Goal: Task Accomplishment & Management: Manage account settings

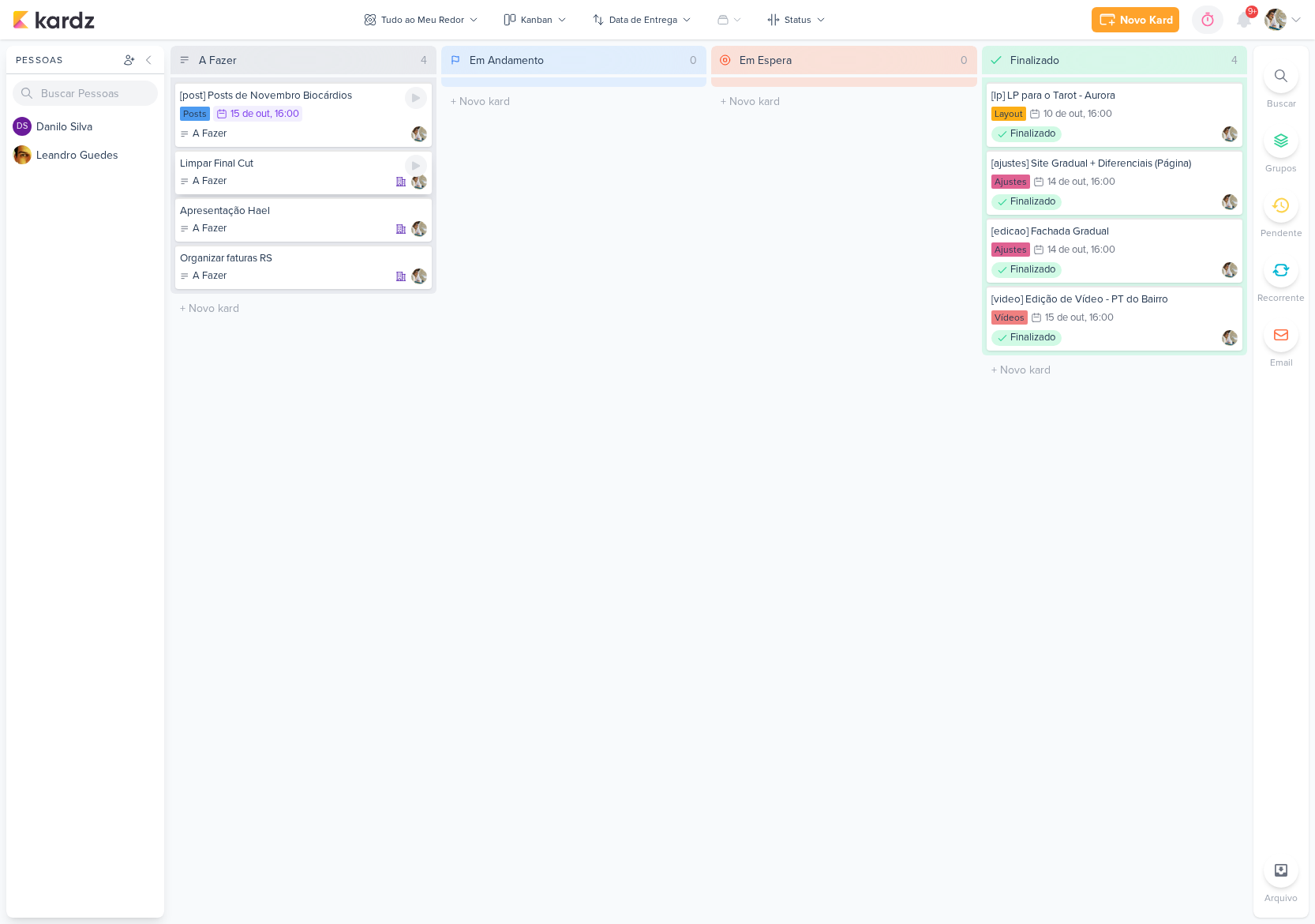
click at [333, 163] on div "Limpar Final Cut" at bounding box center [303, 163] width 247 height 14
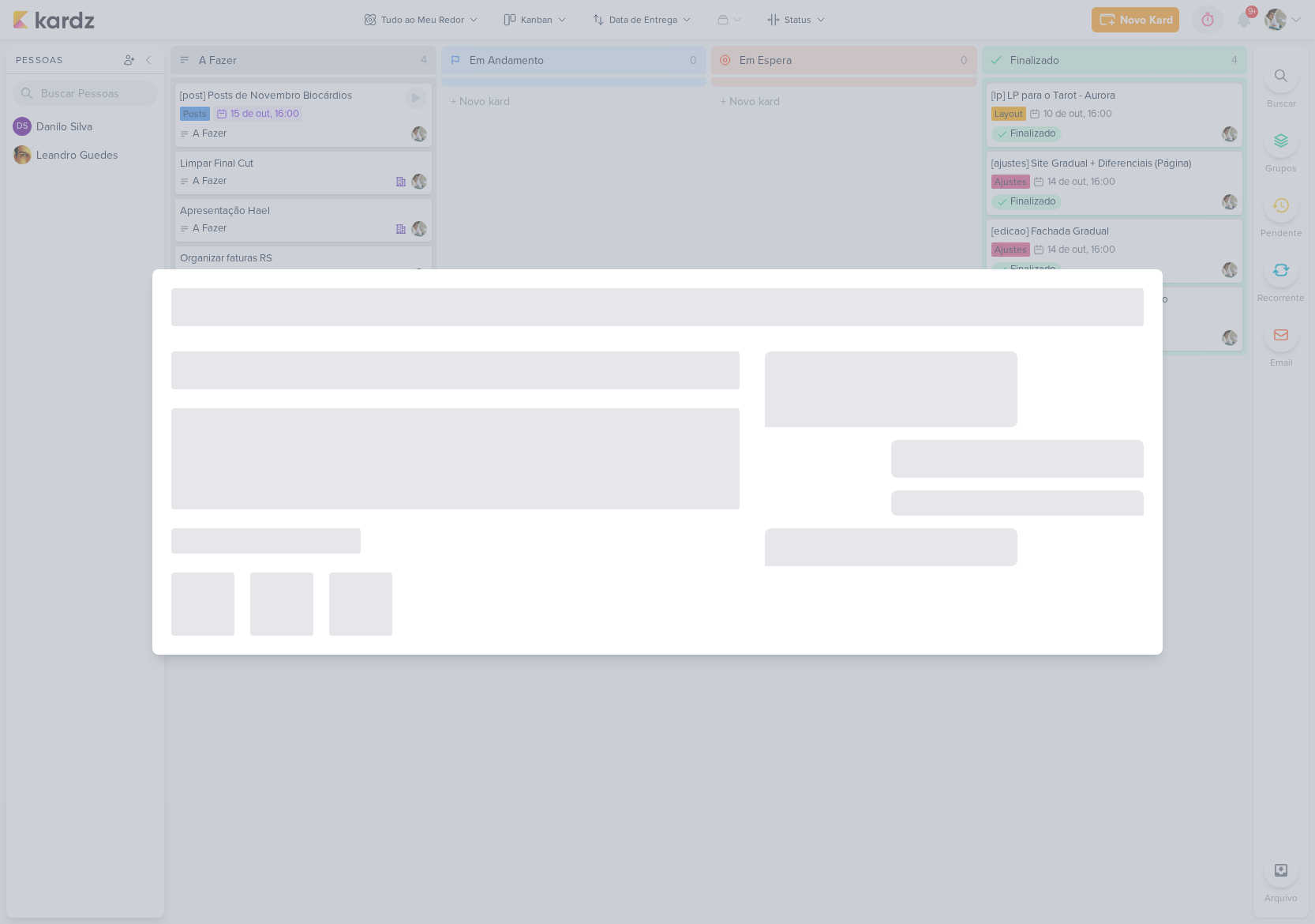
type input "Limpar Final Cut"
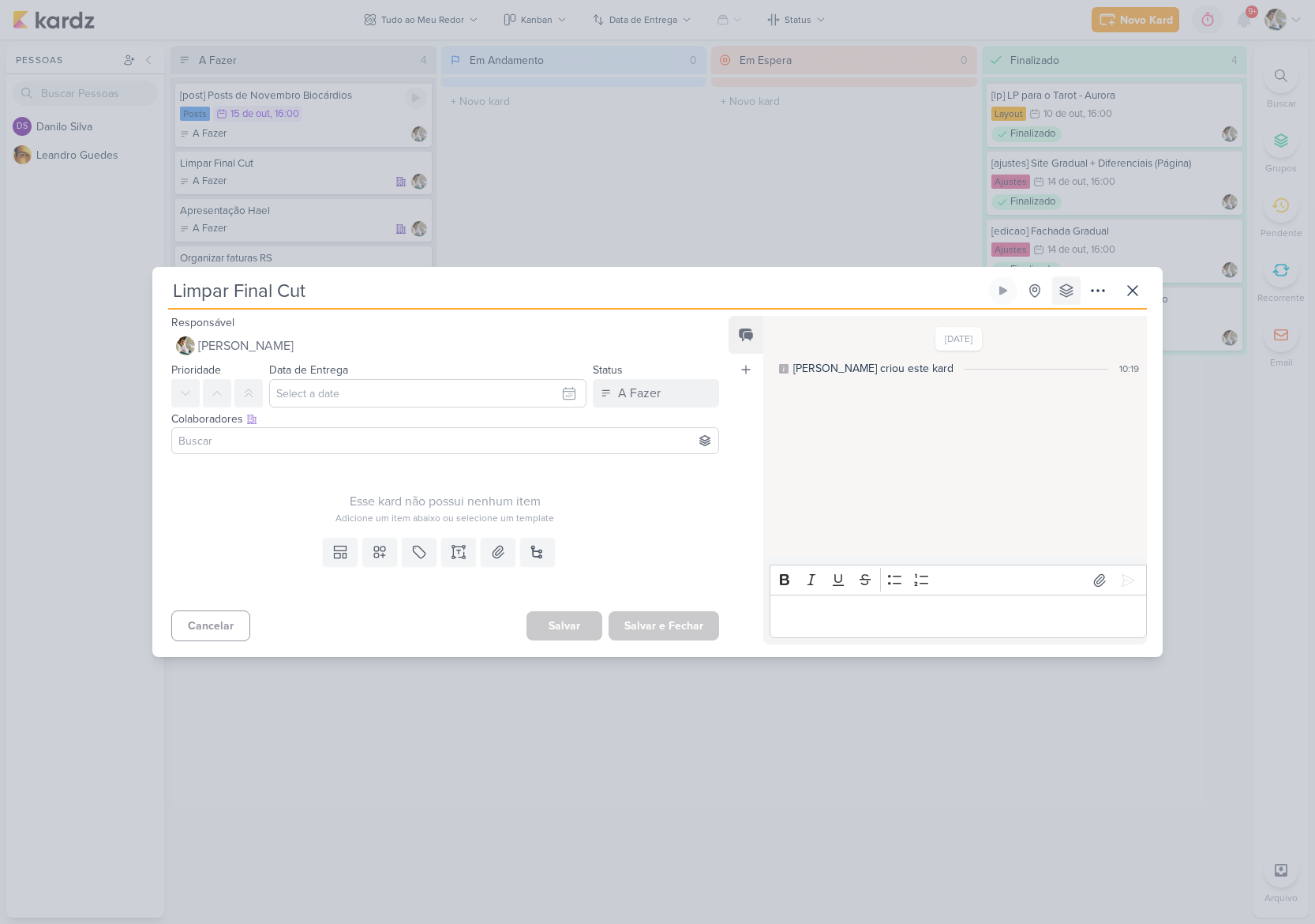
click at [1072, 290] on icon at bounding box center [1066, 290] width 13 height 13
click at [1101, 292] on icon at bounding box center [1098, 290] width 19 height 19
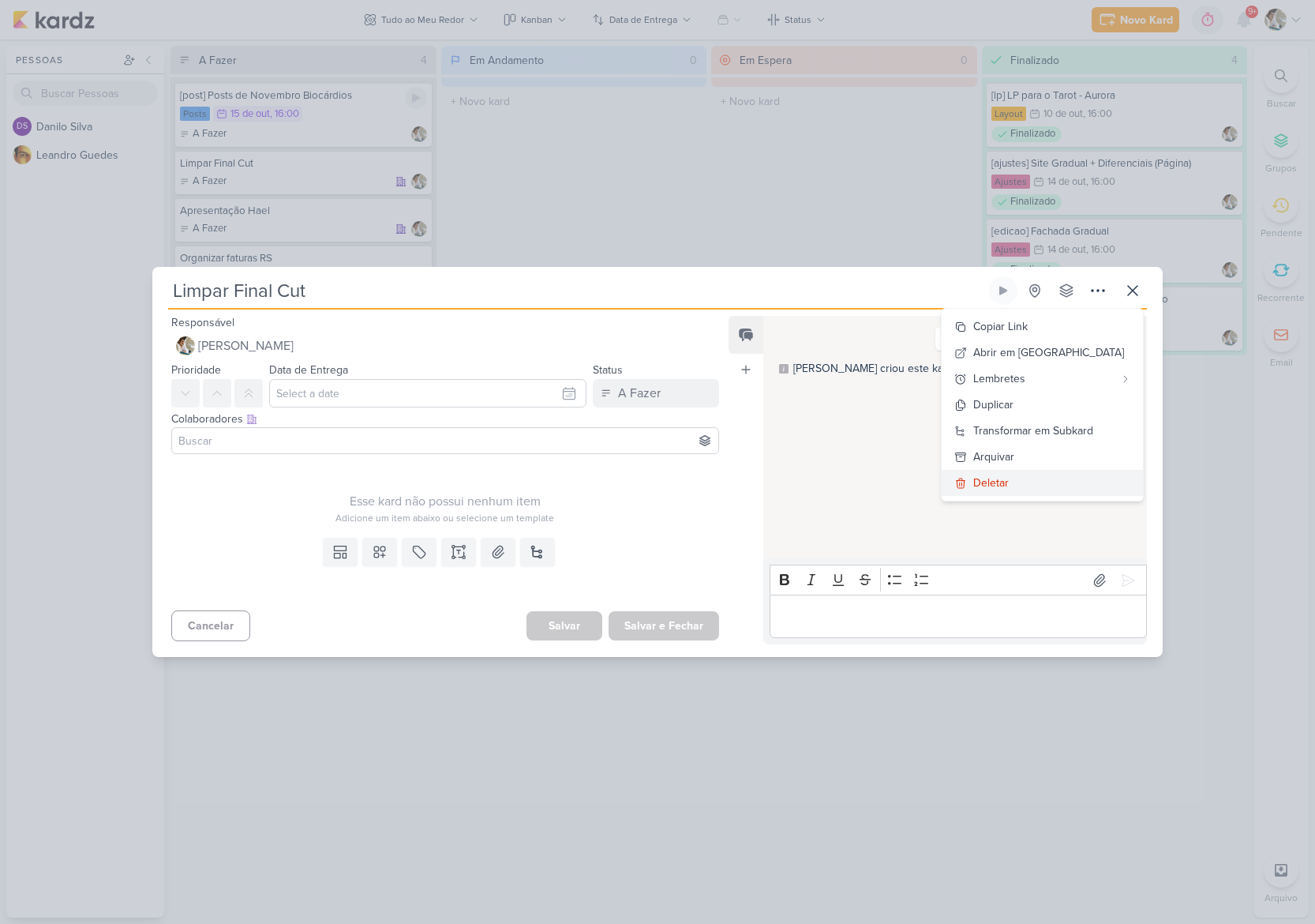
click at [1054, 479] on button "Deletar" at bounding box center [1042, 482] width 201 height 26
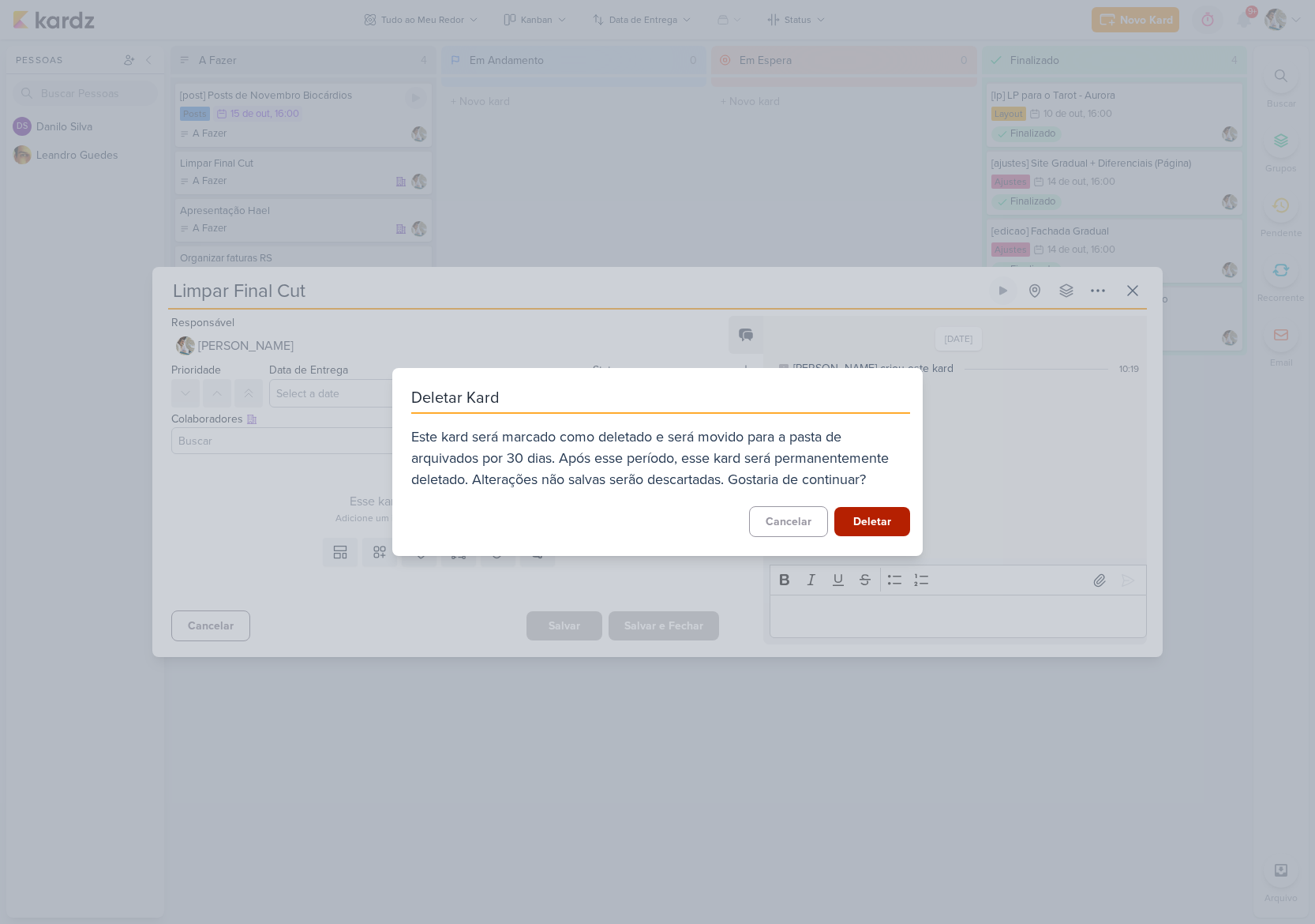
click at [861, 515] on button "Deletar" at bounding box center [872, 521] width 76 height 29
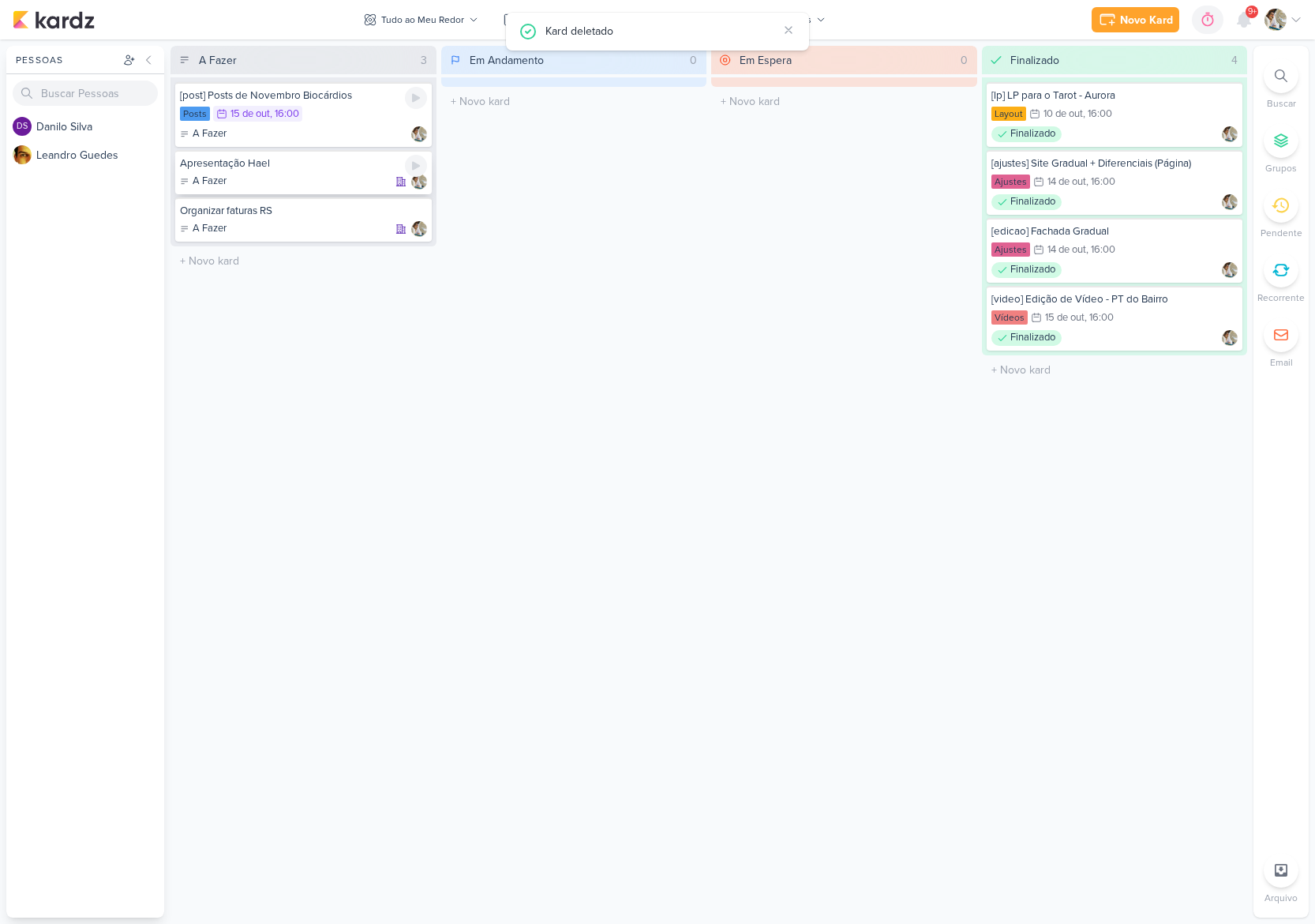
click at [372, 163] on div "Apresentação Hael" at bounding box center [303, 163] width 247 height 14
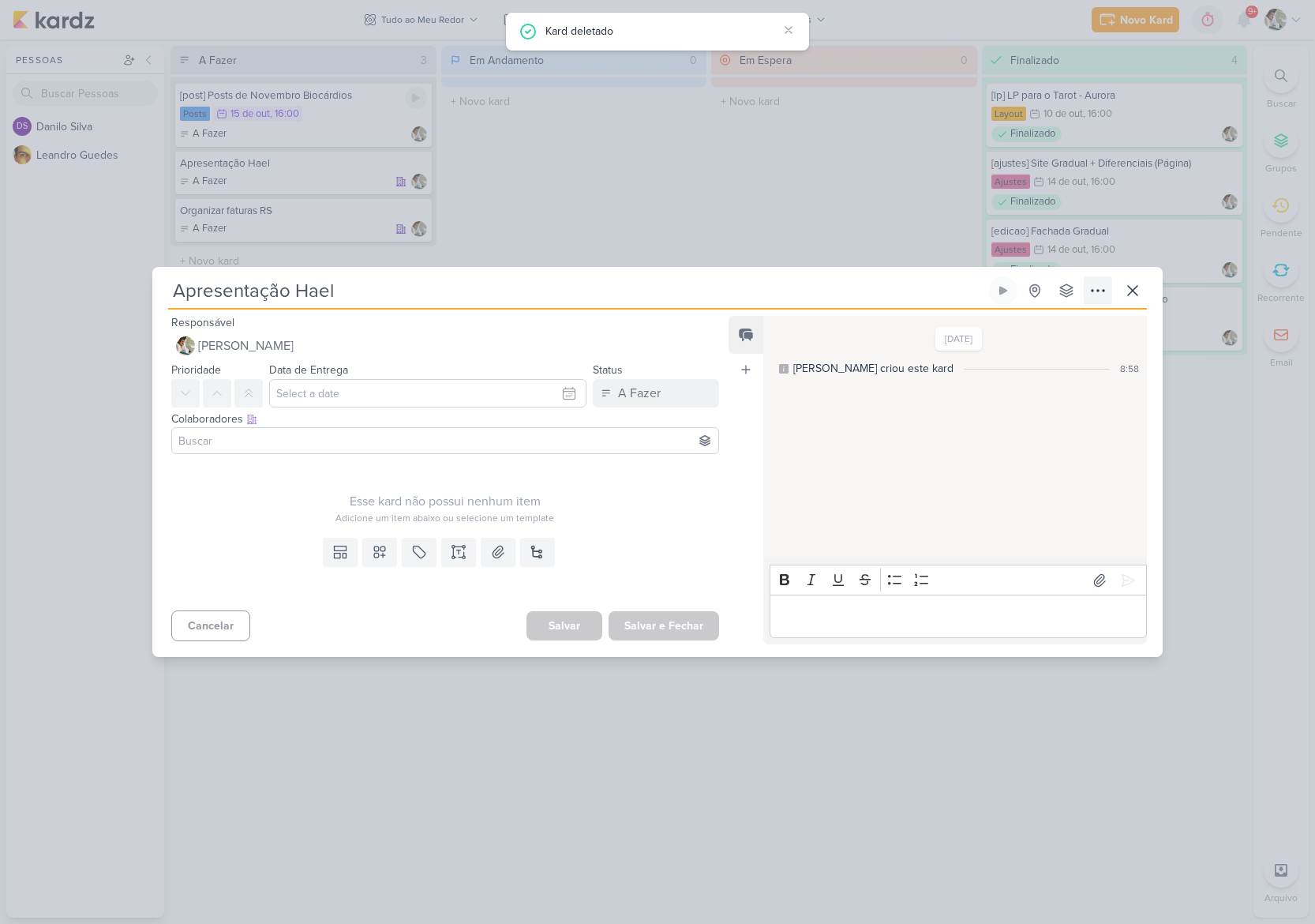
click at [1095, 287] on icon at bounding box center [1098, 290] width 19 height 19
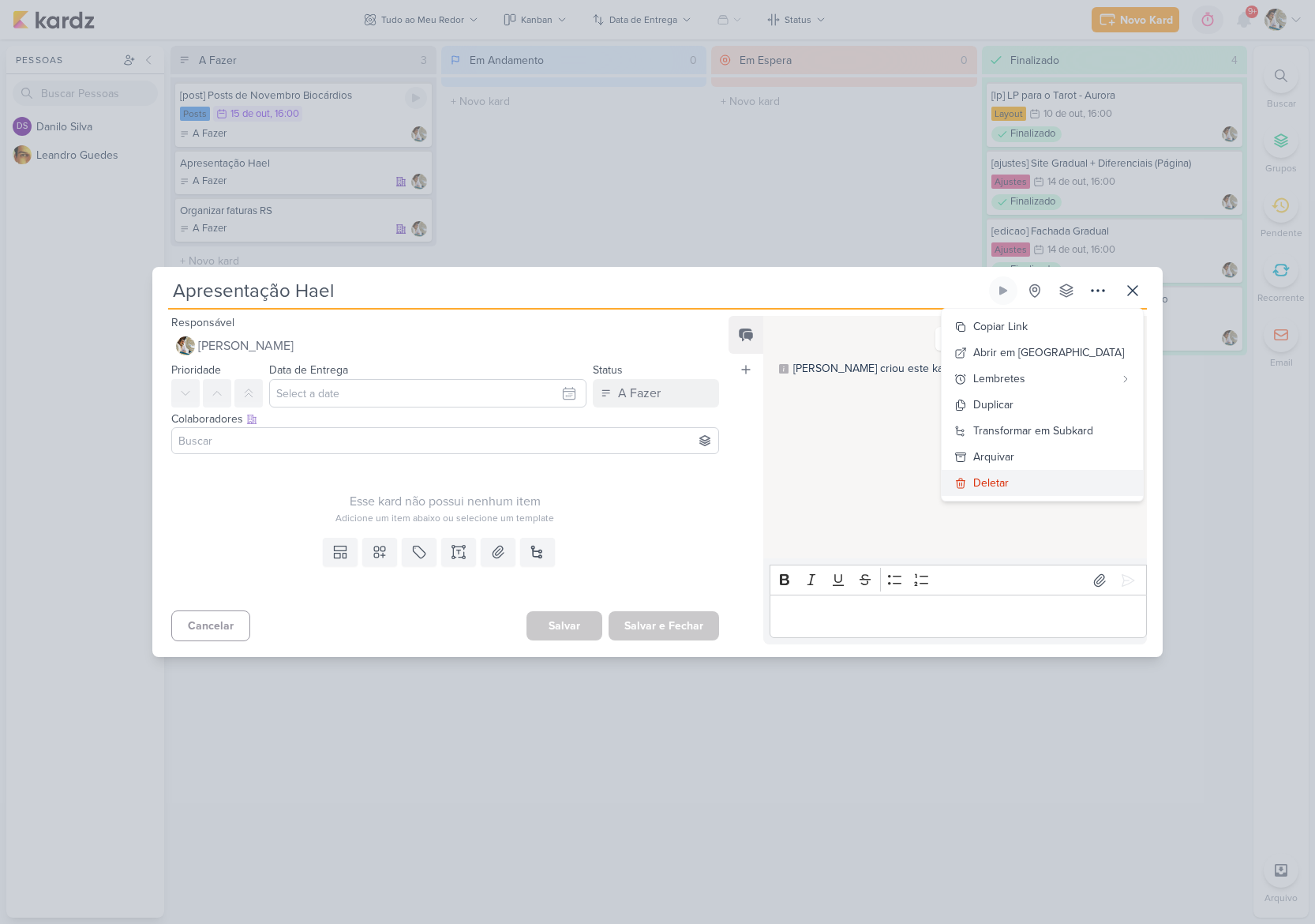
click at [1042, 484] on button "Deletar" at bounding box center [1042, 482] width 201 height 26
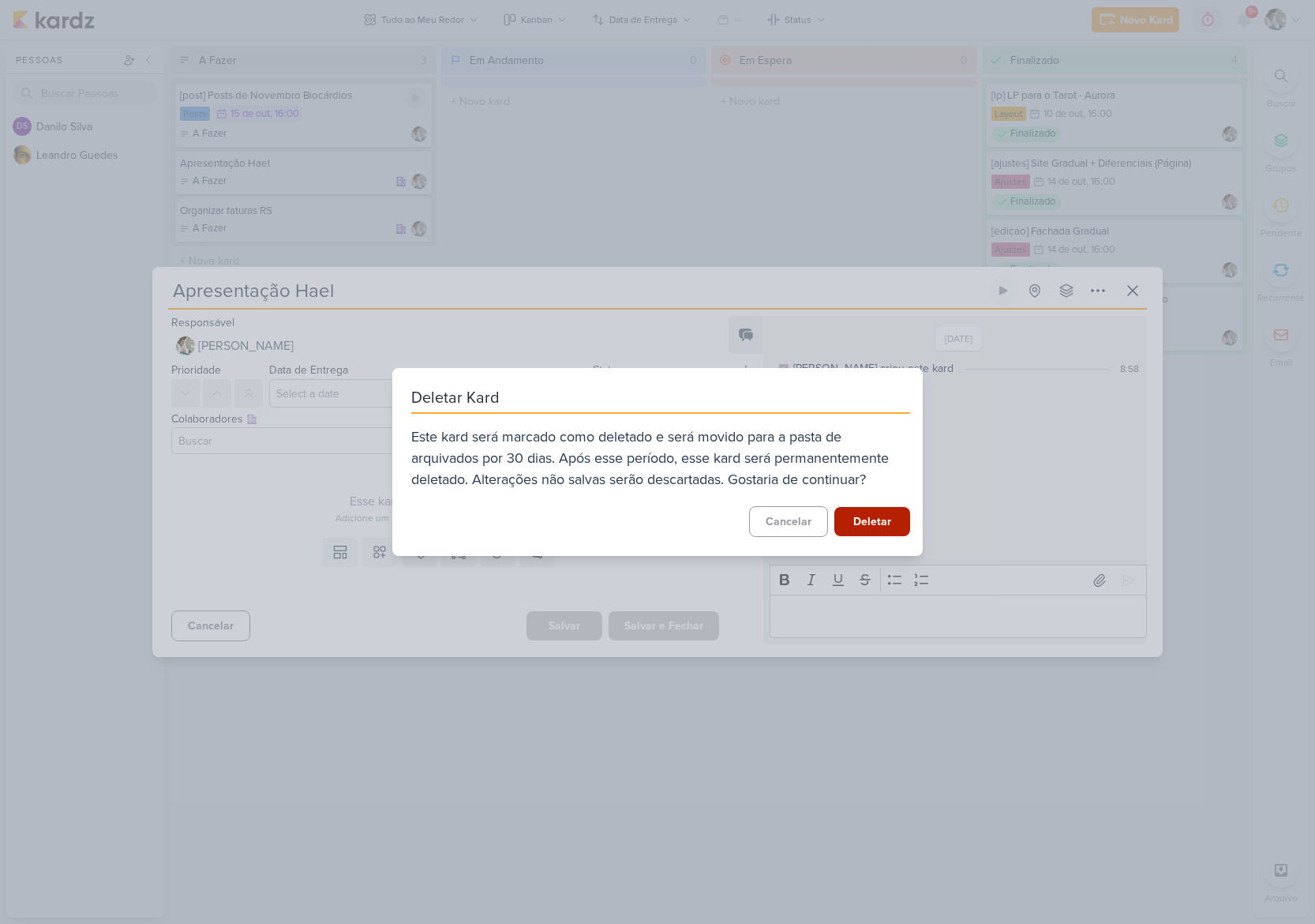
click at [869, 527] on button "Deletar" at bounding box center [872, 521] width 76 height 29
